Goal: Transaction & Acquisition: Purchase product/service

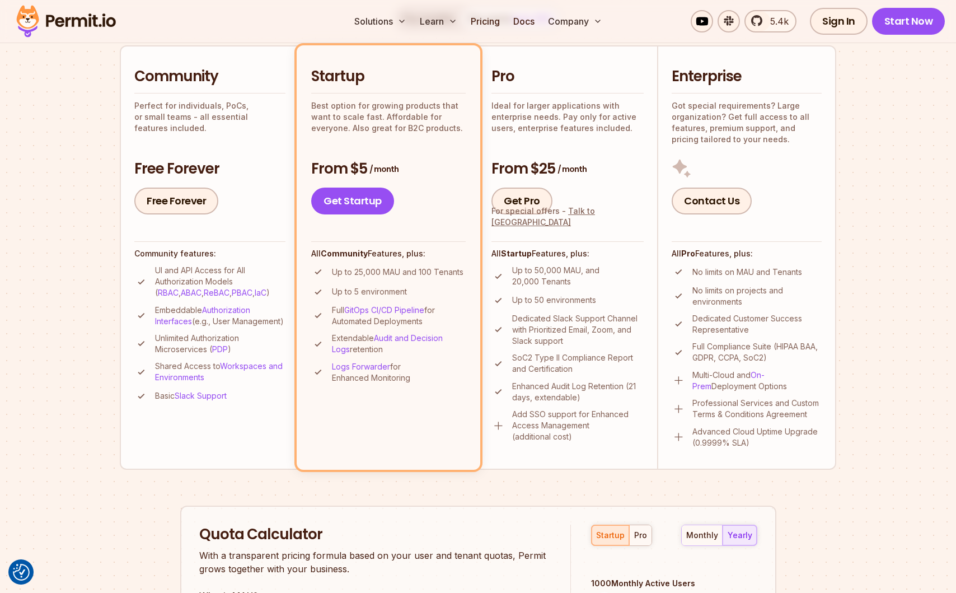
scroll to position [255, 0]
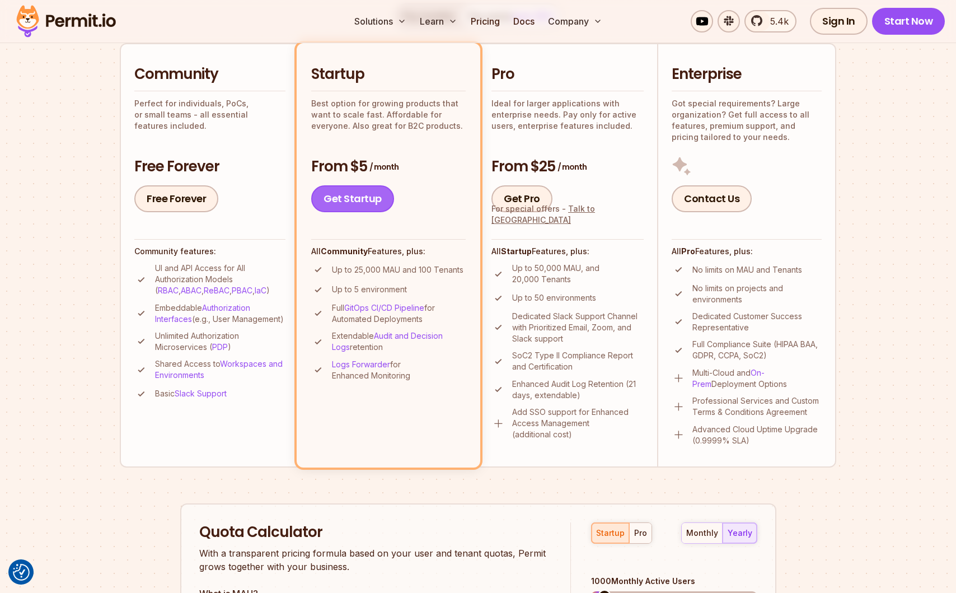
click at [364, 195] on link "Get Startup" at bounding box center [352, 198] width 83 height 27
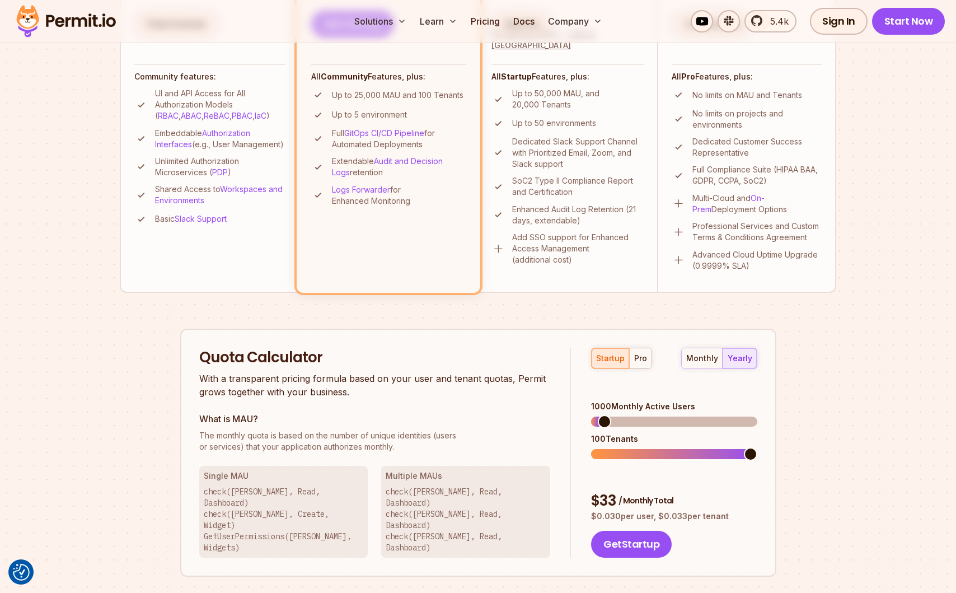
scroll to position [417, 0]
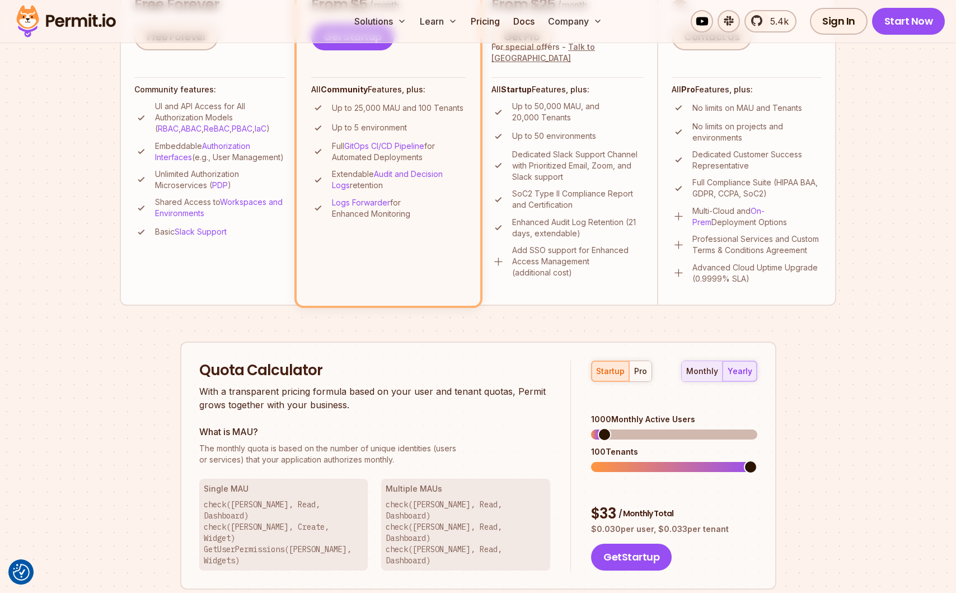
click at [700, 377] on button "monthly" at bounding box center [702, 371] width 41 height 20
click at [735, 376] on div "yearly" at bounding box center [740, 371] width 25 height 11
click at [647, 462] on span at bounding box center [618, 467] width 55 height 10
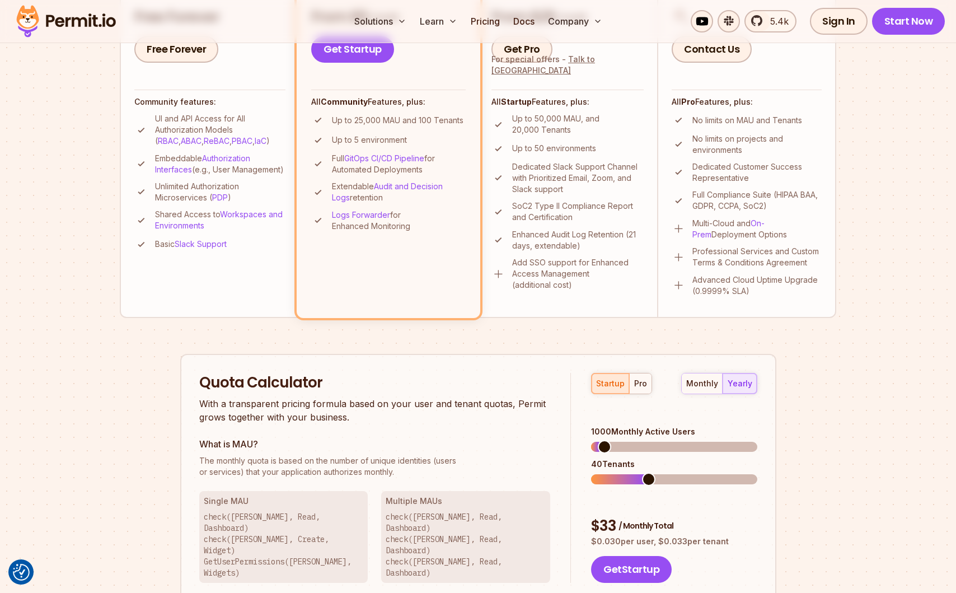
scroll to position [404, 0]
click at [758, 473] on span at bounding box center [750, 479] width 13 height 13
click at [758, 441] on span at bounding box center [750, 447] width 13 height 13
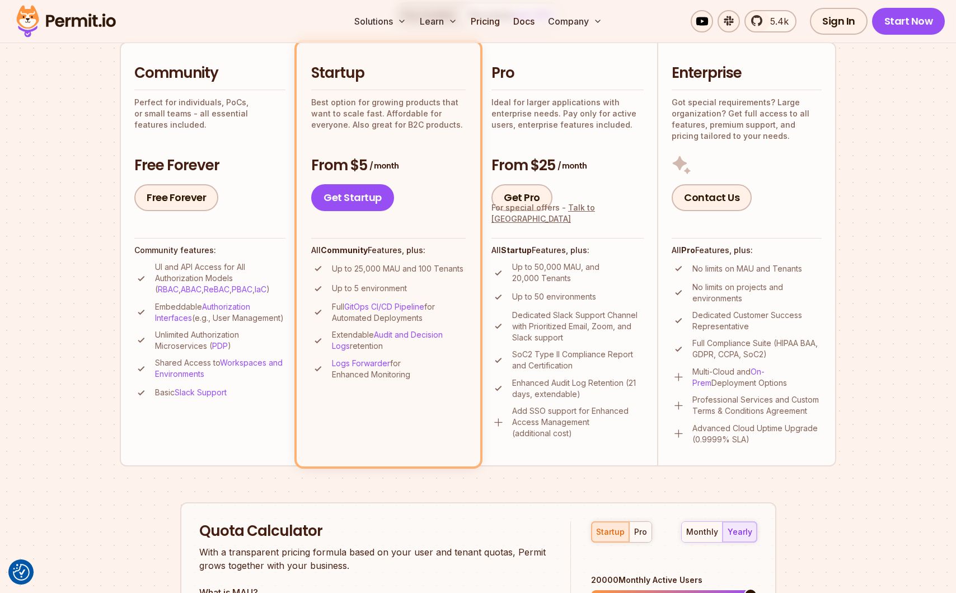
scroll to position [257, 0]
drag, startPoint x: 470, startPoint y: 453, endPoint x: -6, endPoint y: 399, distance: 479.0
click at [391, 445] on li "Startup Best option for growing products that want to scale fast. Affordable fo…" at bounding box center [389, 253] width 184 height 424
click at [499, 422] on img at bounding box center [499, 422] width 14 height 14
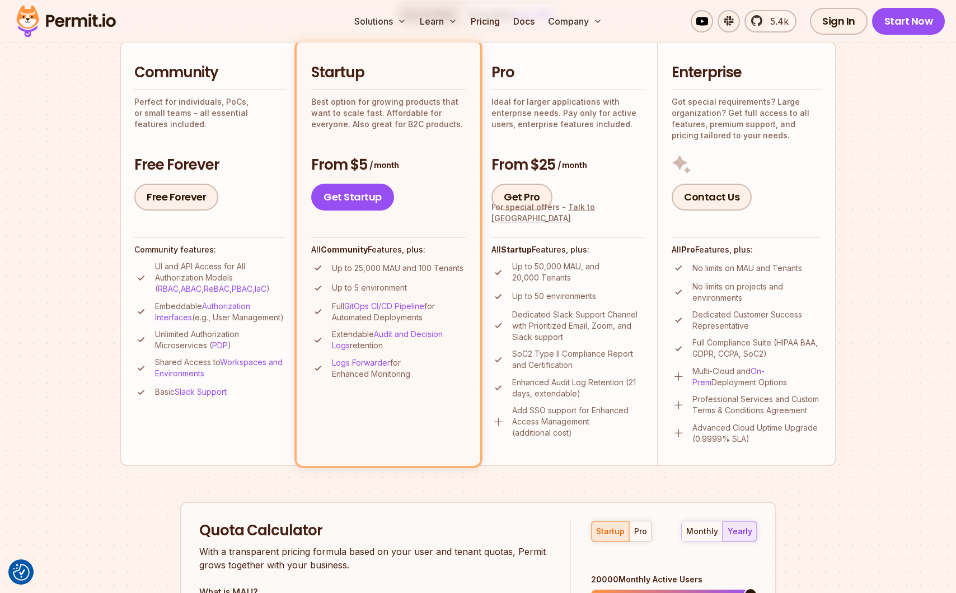
click at [614, 462] on li "Pro Ideal for larger applications with enterprise needs. Pay only for active us…" at bounding box center [567, 253] width 179 height 424
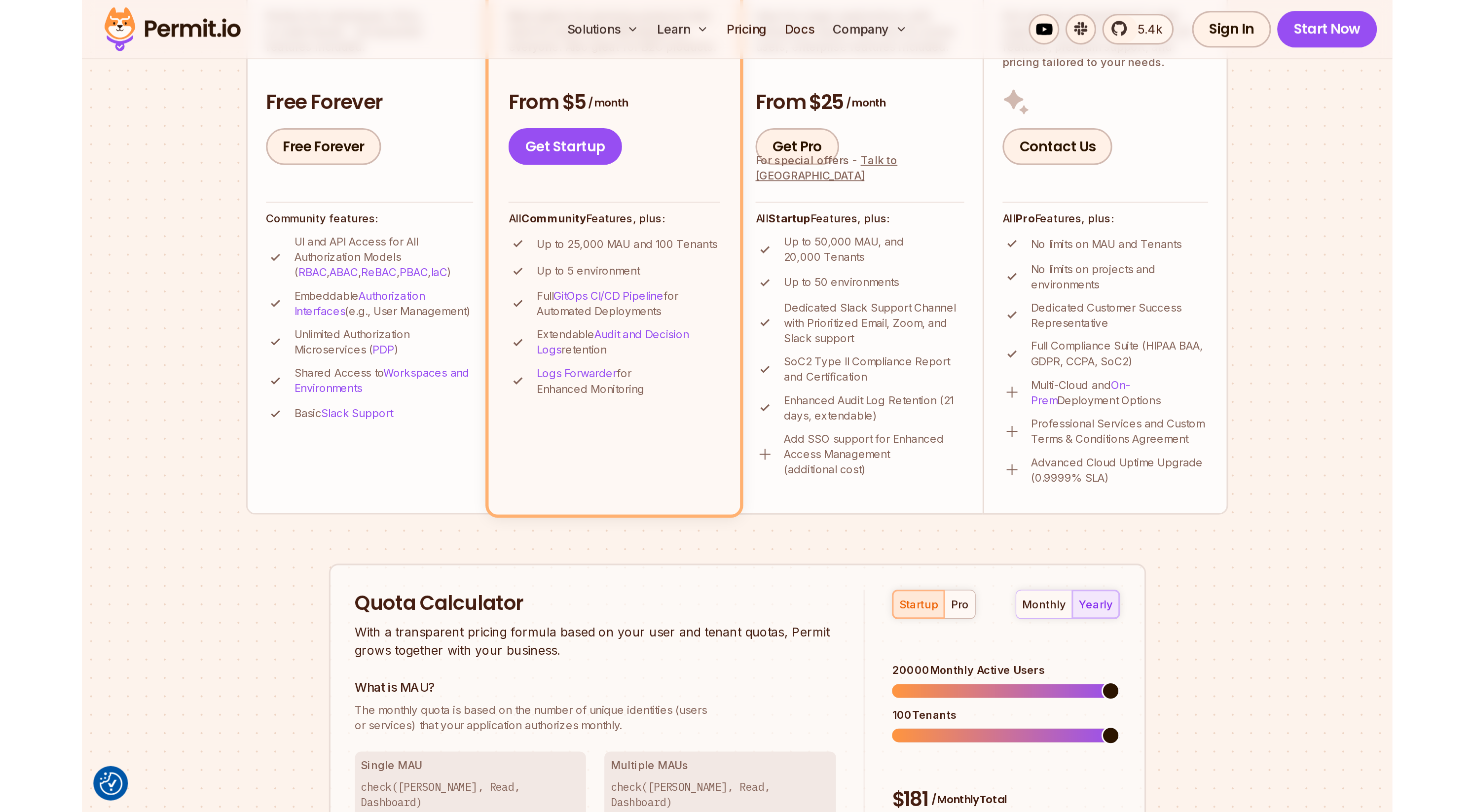
scroll to position [0, 0]
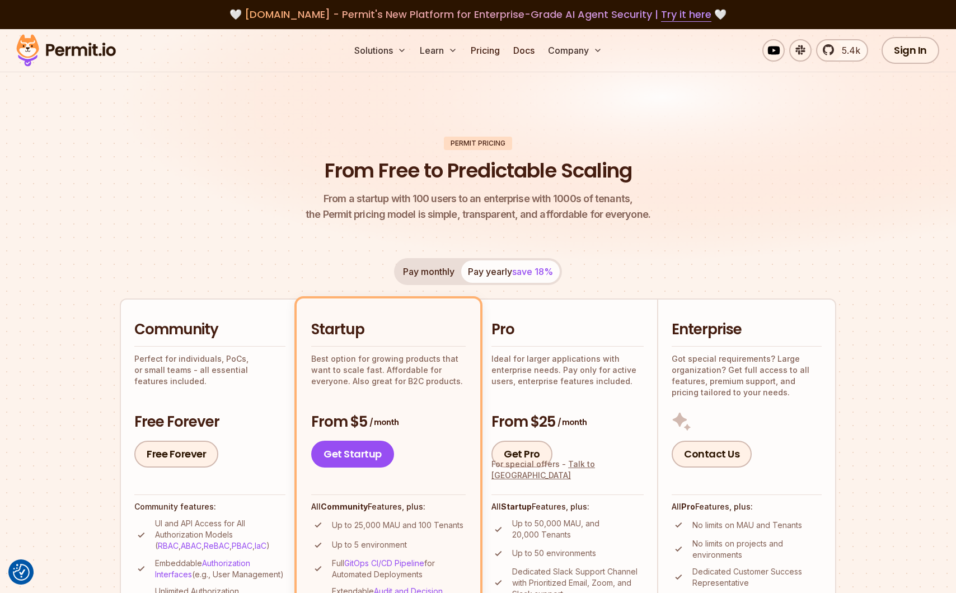
click at [415, 274] on button "Pay monthly" at bounding box center [428, 271] width 65 height 22
click at [499, 274] on button "Pay yearly save 18%" at bounding box center [510, 271] width 99 height 22
click at [791, 124] on img at bounding box center [478, 156] width 956 height 255
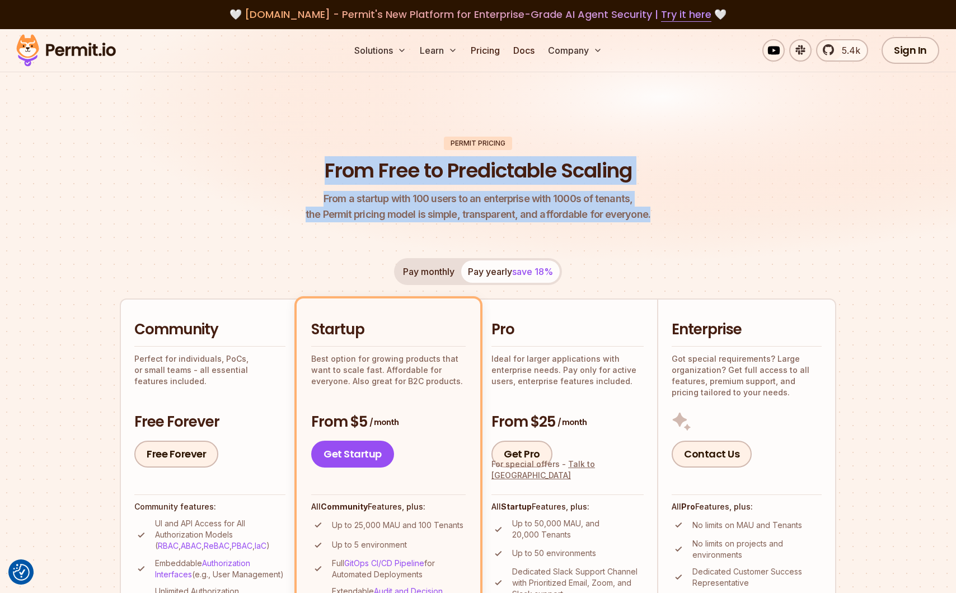
drag, startPoint x: 685, startPoint y: 230, endPoint x: 303, endPoint y: 147, distance: 391.4
click at [303, 147] on header "Permit Pricing From Free to Predictable Scaling From a startup with 100 users t…" at bounding box center [478, 180] width 717 height 86
drag, startPoint x: 303, startPoint y: 147, endPoint x: 752, endPoint y: 247, distance: 460.1
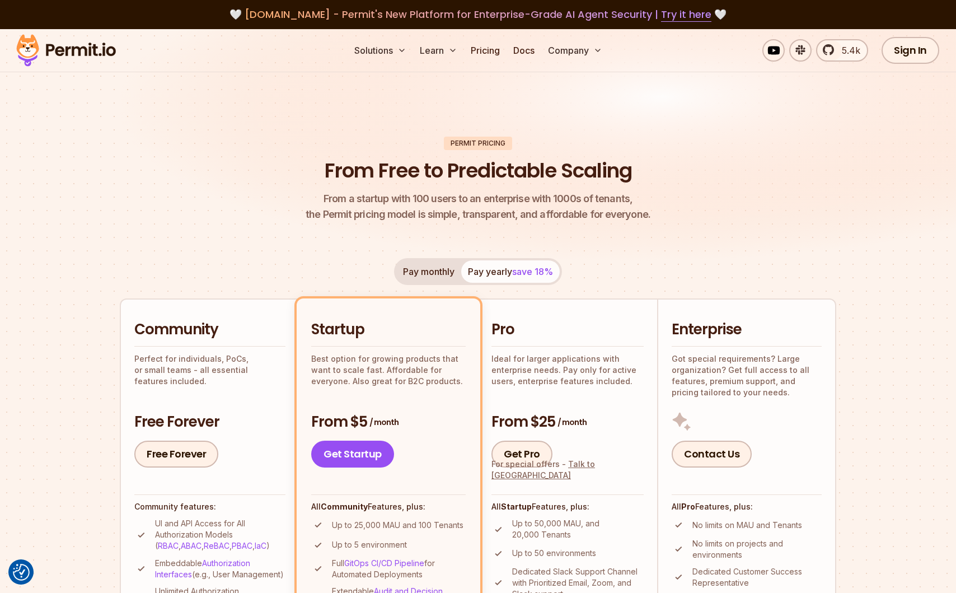
click at [675, 218] on header "Permit Pricing From Free to Predictable Scaling From a startup with 100 users t…" at bounding box center [478, 180] width 717 height 86
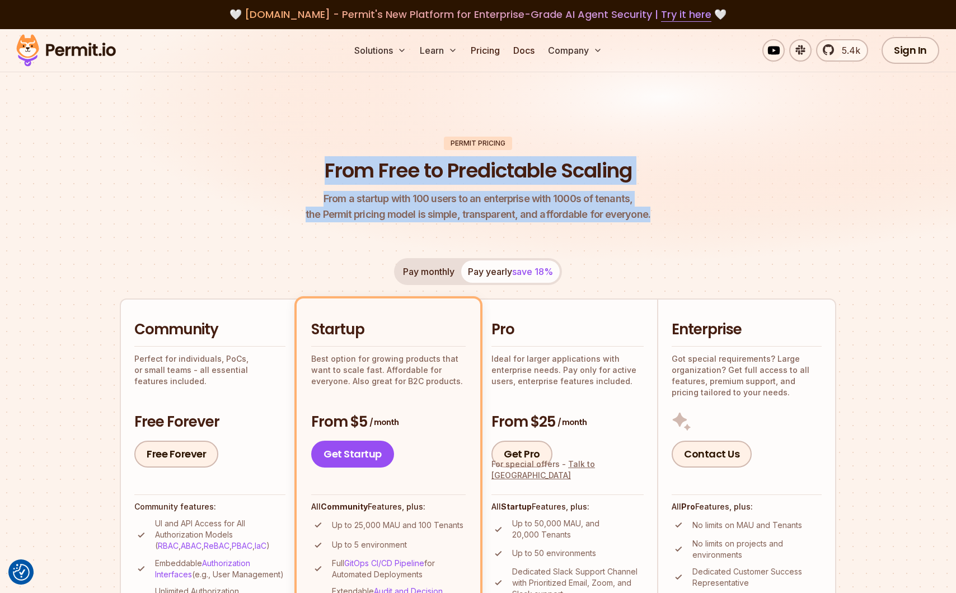
drag, startPoint x: 675, startPoint y: 220, endPoint x: 307, endPoint y: 163, distance: 371.7
click at [307, 163] on header "Permit Pricing From Free to Predictable Scaling From a startup with 100 users t…" at bounding box center [478, 180] width 717 height 86
drag, startPoint x: 307, startPoint y: 162, endPoint x: 706, endPoint y: 224, distance: 403.4
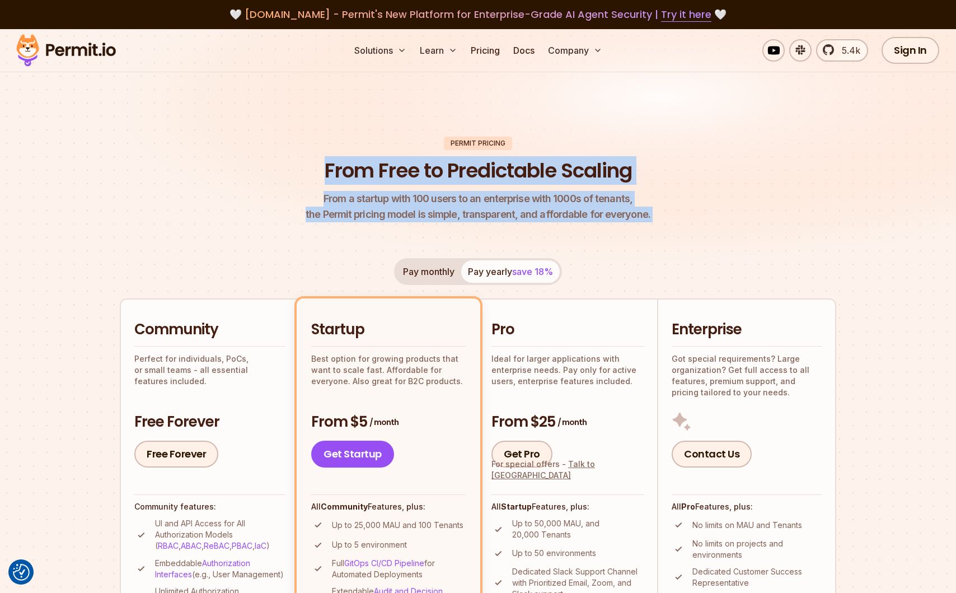
drag, startPoint x: 657, startPoint y: 214, endPoint x: 345, endPoint y: 145, distance: 318.9
click at [345, 145] on header "Permit Pricing From Free to Predictable Scaling From a startup with 100 users t…" at bounding box center [478, 180] width 717 height 86
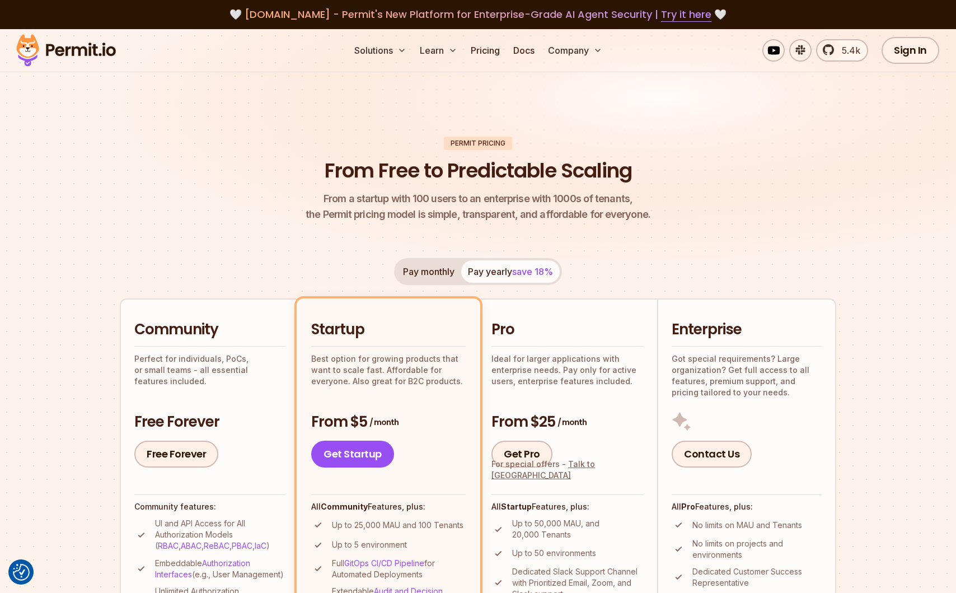
click at [322, 138] on header "Permit Pricing From Free to Predictable Scaling From a startup with 100 users t…" at bounding box center [478, 180] width 717 height 86
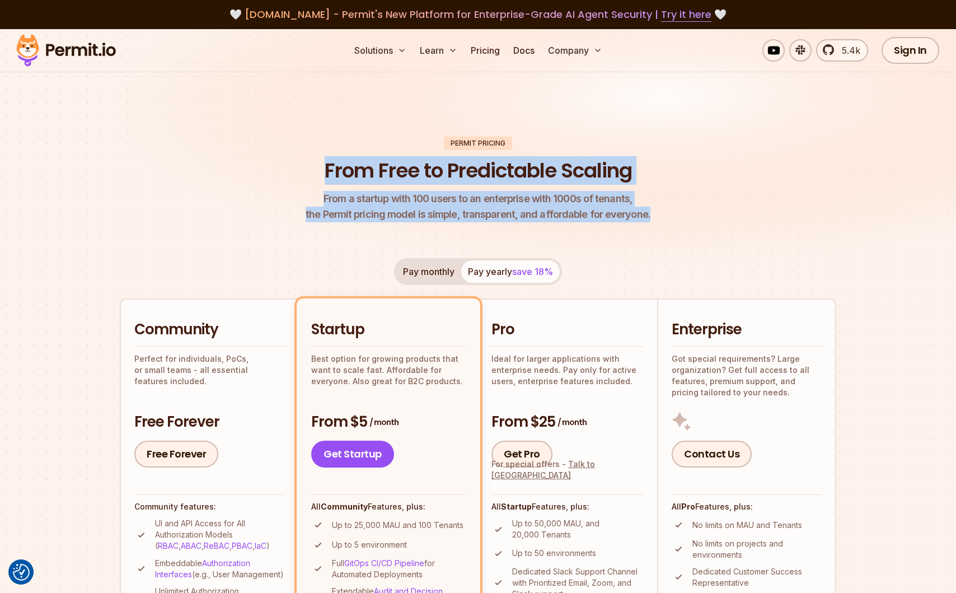
drag, startPoint x: 321, startPoint y: 137, endPoint x: 670, endPoint y: 222, distance: 359.0
click at [670, 222] on header "Permit Pricing From Free to Predictable Scaling From a startup with 100 users t…" at bounding box center [478, 180] width 717 height 86
drag, startPoint x: 680, startPoint y: 225, endPoint x: 357, endPoint y: 147, distance: 331.6
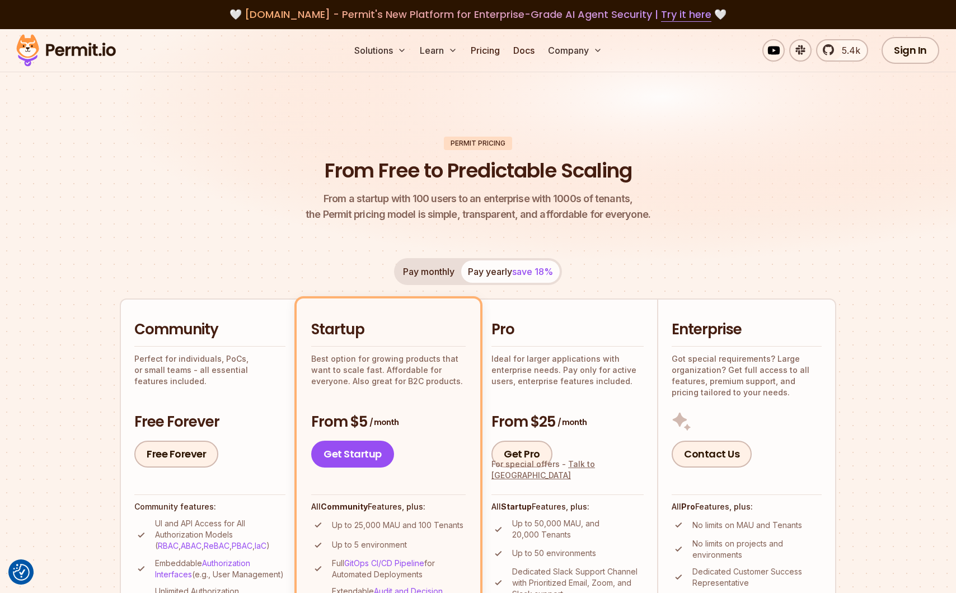
click at [305, 143] on header "Permit Pricing From Free to Predictable Scaling From a startup with 100 users t…" at bounding box center [478, 180] width 717 height 86
click at [486, 142] on div "Permit Pricing" at bounding box center [478, 143] width 68 height 13
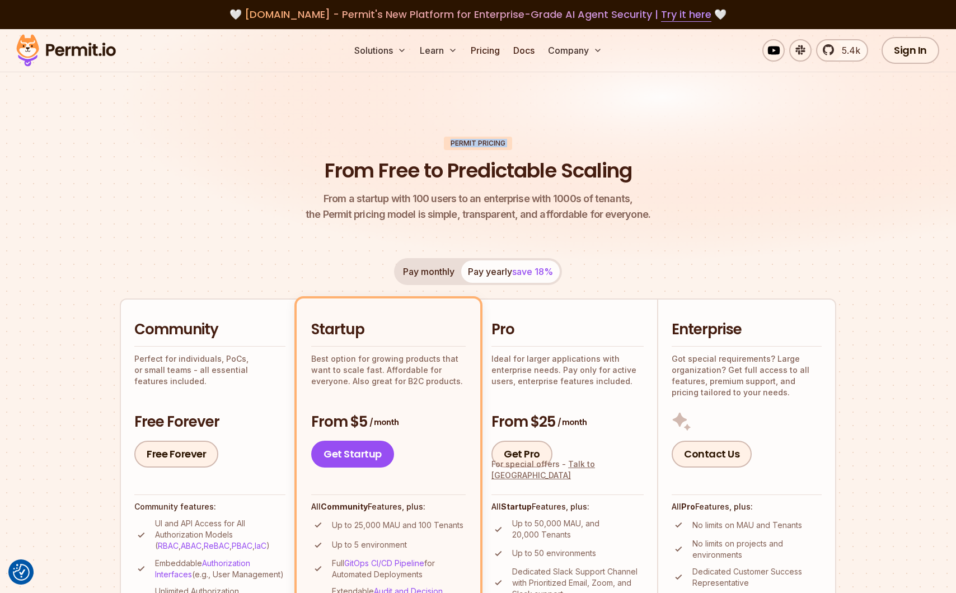
click at [470, 142] on div "Permit Pricing" at bounding box center [478, 143] width 68 height 13
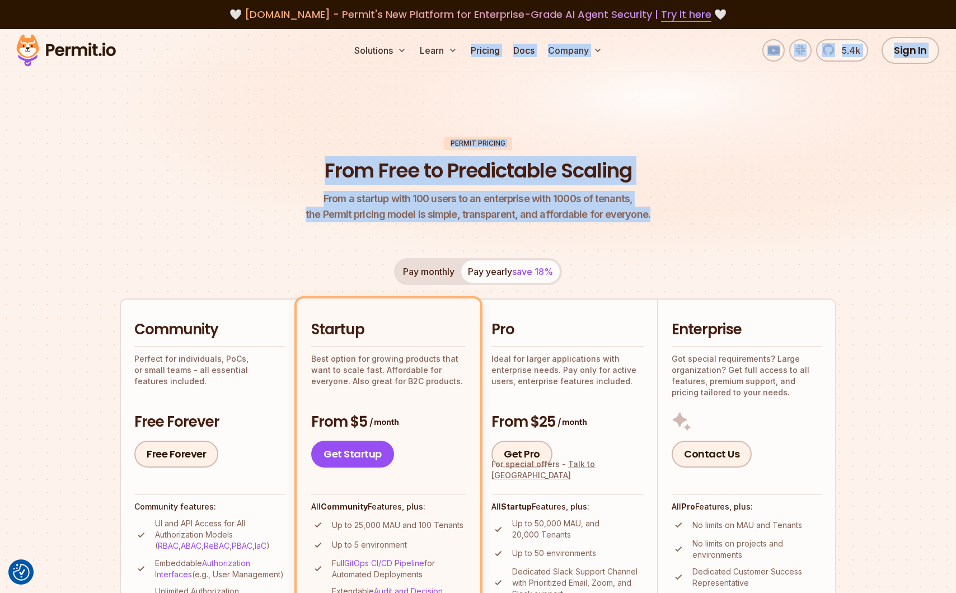
drag, startPoint x: 674, startPoint y: 228, endPoint x: 414, endPoint y: 72, distance: 303.3
click at [441, 114] on img at bounding box center [478, 156] width 956 height 255
click at [426, 109] on img at bounding box center [478, 156] width 956 height 255
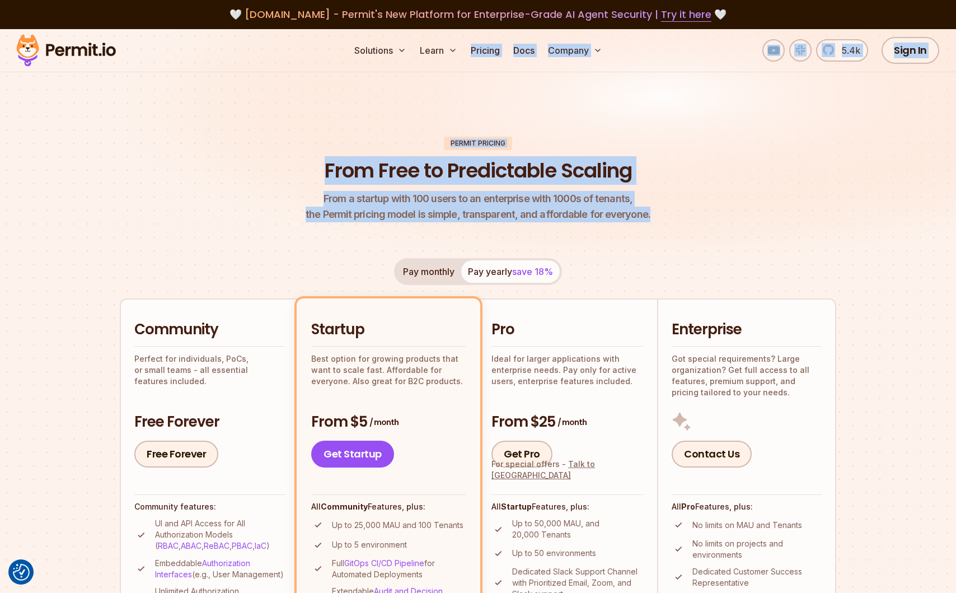
click at [424, 132] on img at bounding box center [478, 156] width 956 height 255
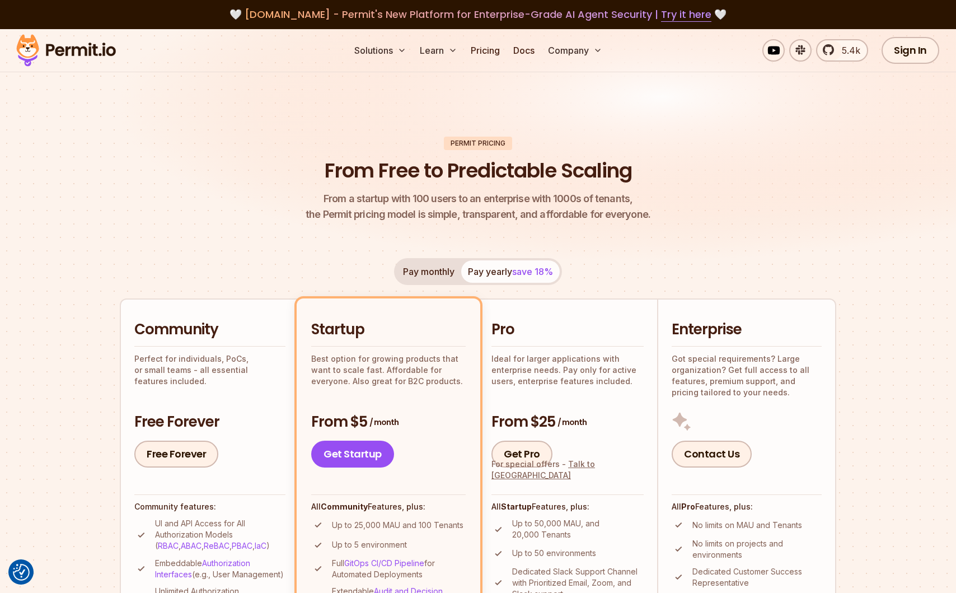
click at [473, 191] on span "From a startup with 100 users to an enterprise with 1000s of tenants," at bounding box center [478, 199] width 345 height 16
